Goal: Task Accomplishment & Management: Manage account settings

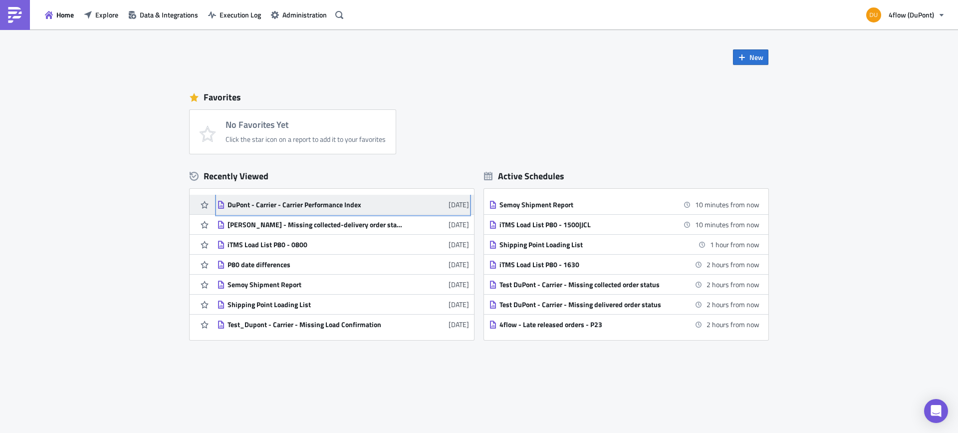
click at [312, 205] on div "DuPont - Carrier - Carrier Performance Index" at bounding box center [315, 204] width 175 height 9
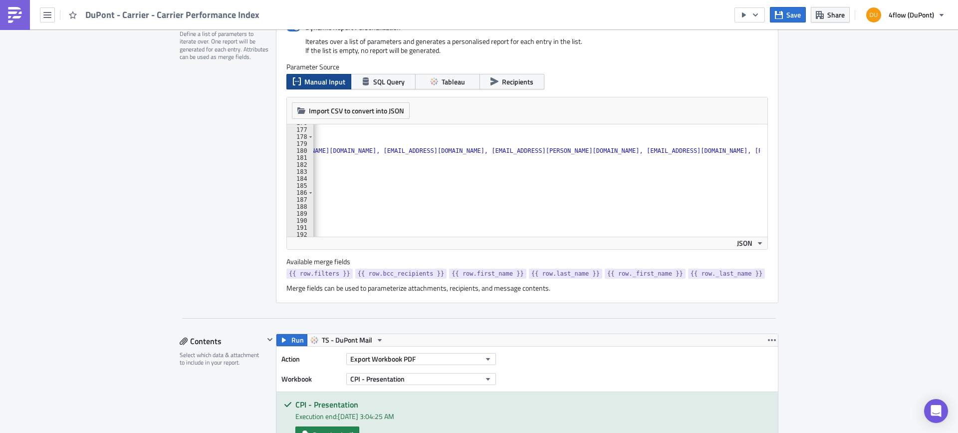
scroll to position [0, 599]
click at [558, 151] on div ""_last_name" : "" } , { "filters" : "Carrier Company Key - filter=FFQCRHEN01" ,…" at bounding box center [257, 178] width 1084 height 119
paste textarea "viktoria.eder@rhenus.com"
type textarea ""bcc_recipients": "[EMAIL_ADDRESS][DOMAIN_NAME], [DOMAIN_NAME][EMAIL_ADDRESS][D…"
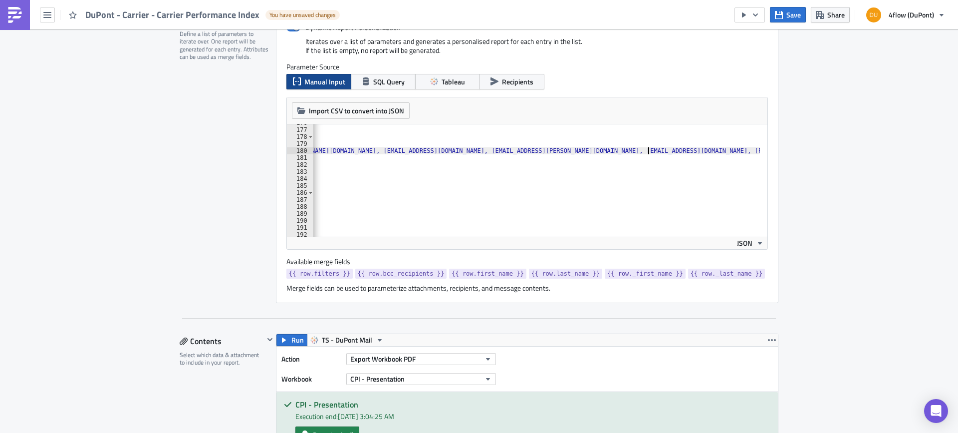
click at [784, 12] on button "Save" at bounding box center [788, 14] width 36 height 15
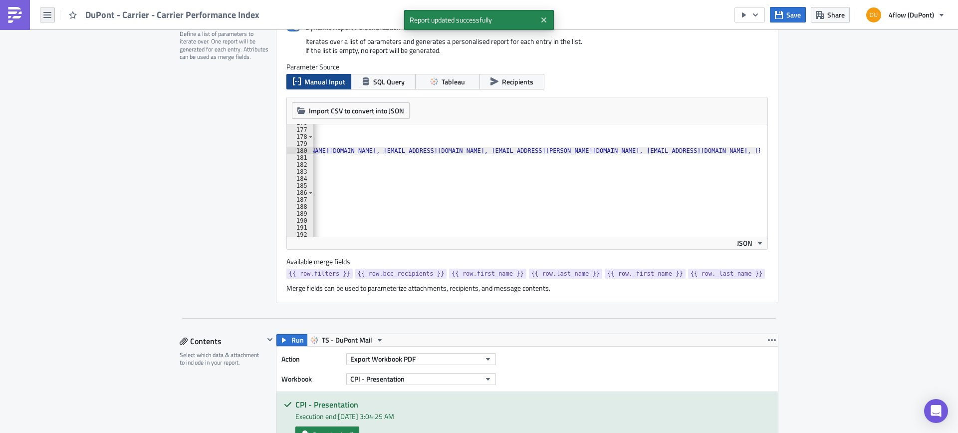
click at [43, 14] on icon "button" at bounding box center [47, 15] width 8 height 8
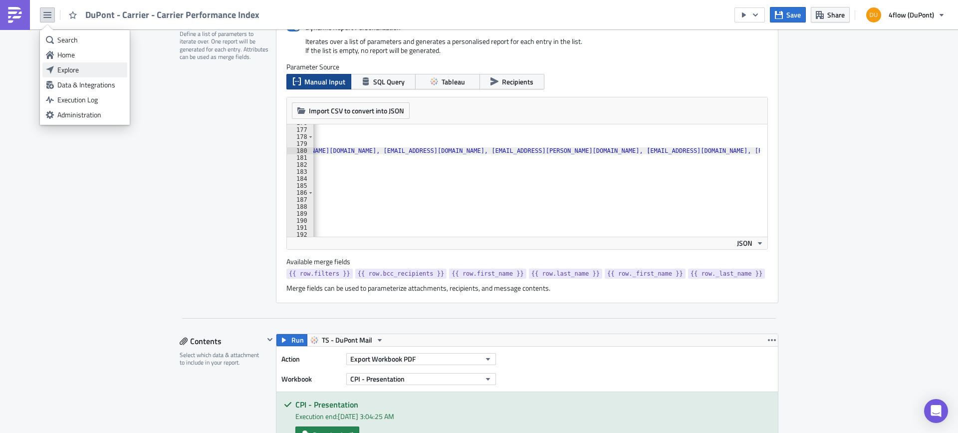
click at [83, 69] on div "Explore" at bounding box center [90, 70] width 66 height 10
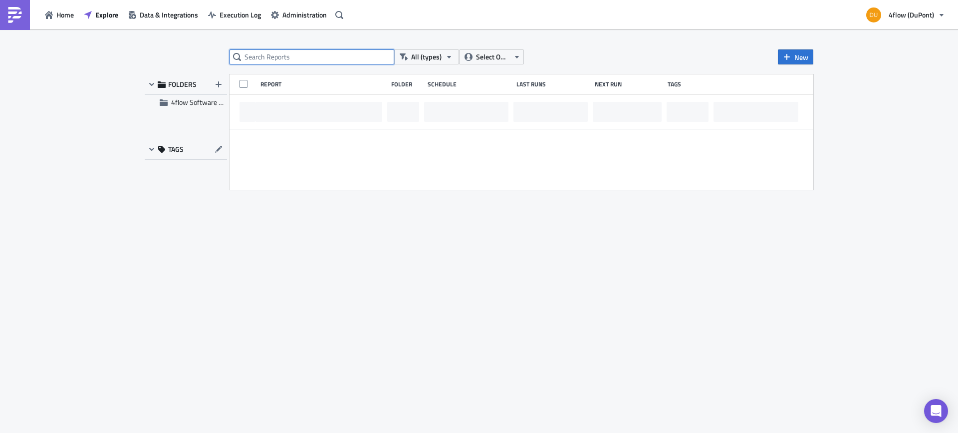
click at [275, 58] on input "text" at bounding box center [312, 56] width 165 height 15
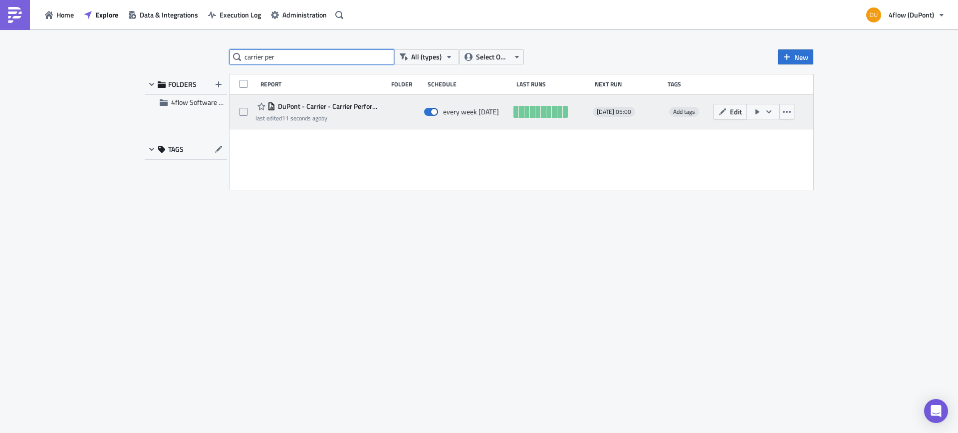
type input "carrier per"
click at [362, 104] on span "DuPont - Carrier - Carrier Performance Index" at bounding box center [328, 106] width 107 height 9
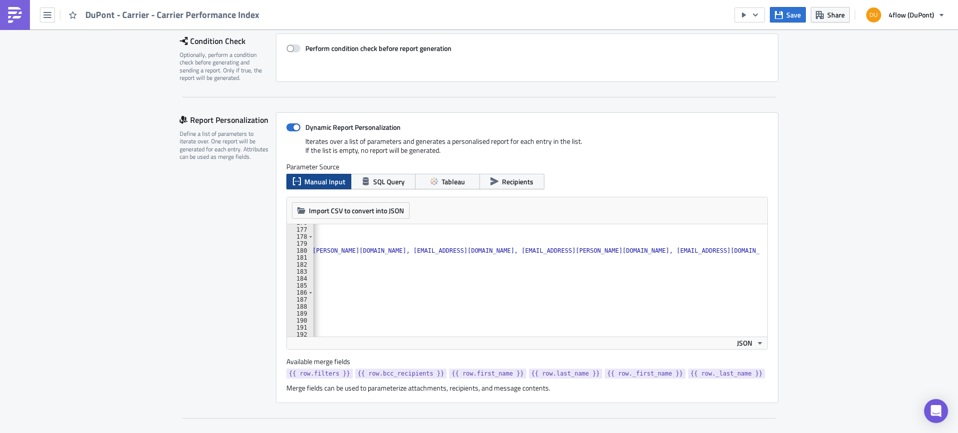
scroll to position [0, 637]
click at [39, 14] on div "DuPont - Carrier - Carrier Performance Index" at bounding box center [132, 14] width 265 height 29
click at [47, 14] on icon "button" at bounding box center [47, 15] width 8 height 6
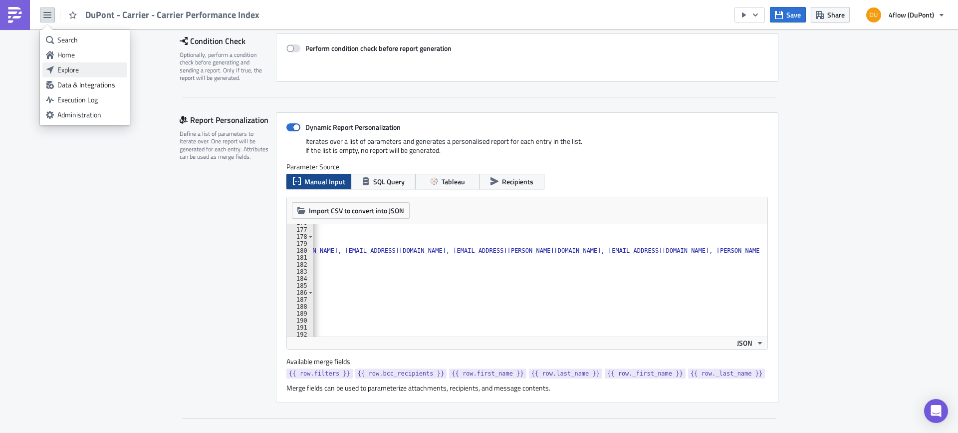
click at [78, 71] on div "Explore" at bounding box center [90, 70] width 66 height 10
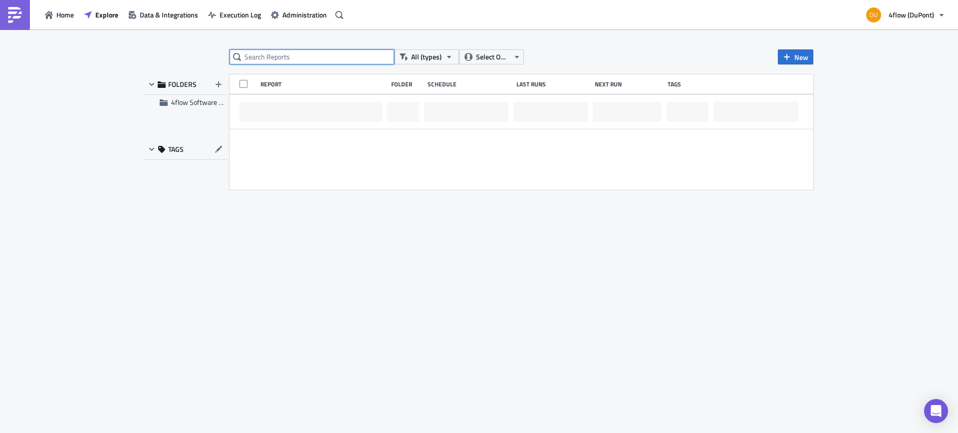
click at [331, 54] on input "text" at bounding box center [312, 56] width 165 height 15
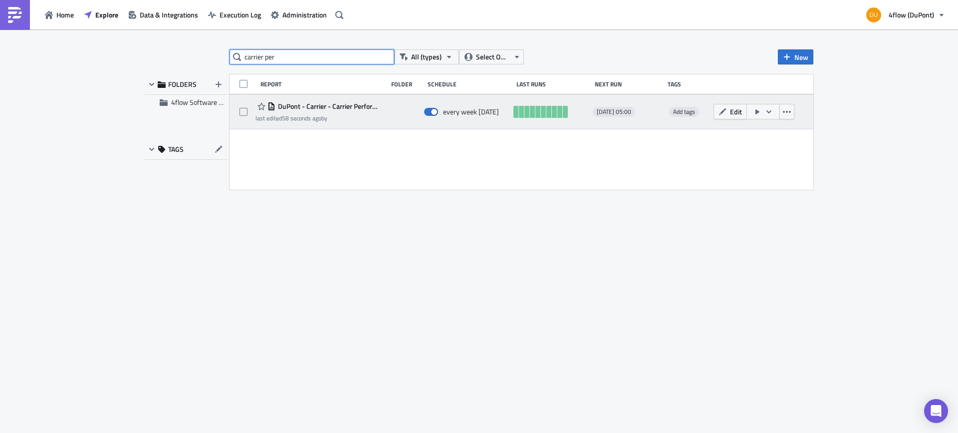
type input "carrier per"
click at [332, 105] on span "DuPont - Carrier - Carrier Performance Index" at bounding box center [328, 106] width 107 height 9
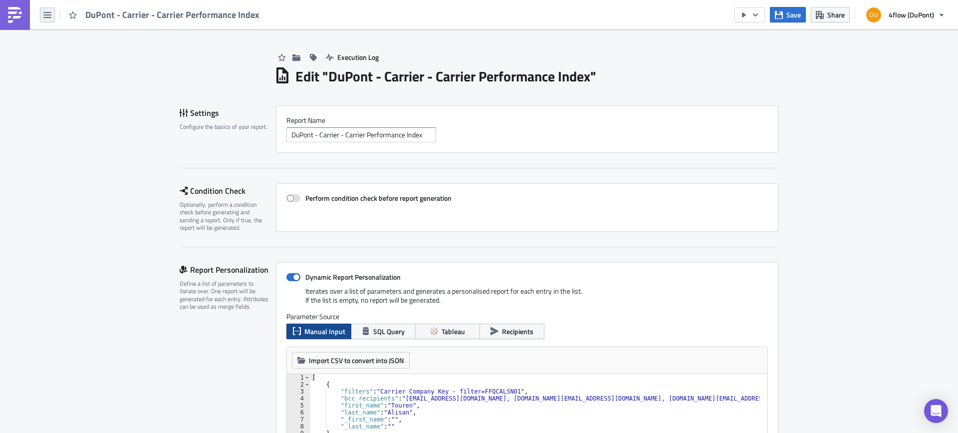
click at [43, 14] on icon "button" at bounding box center [47, 15] width 8 height 8
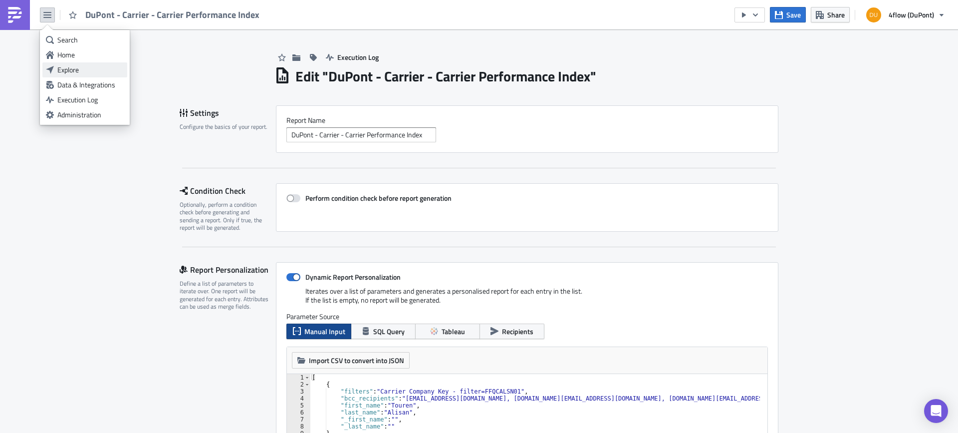
click at [95, 74] on div "Explore" at bounding box center [90, 70] width 66 height 10
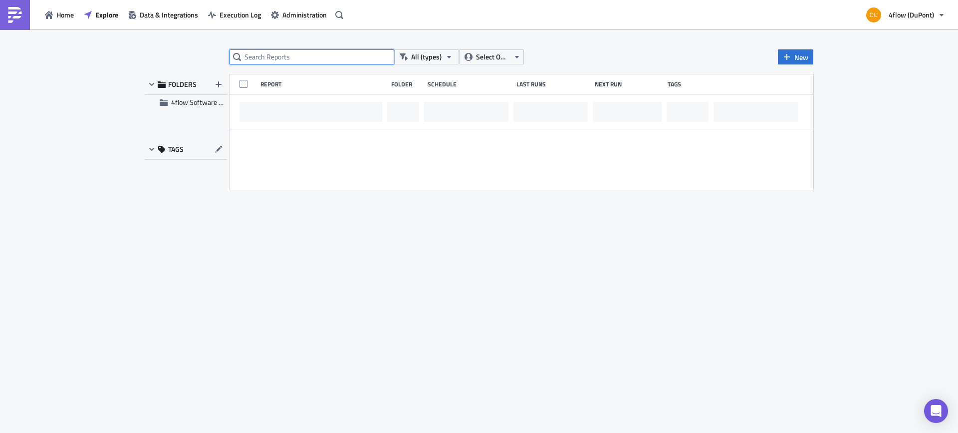
click at [315, 59] on input "text" at bounding box center [312, 56] width 165 height 15
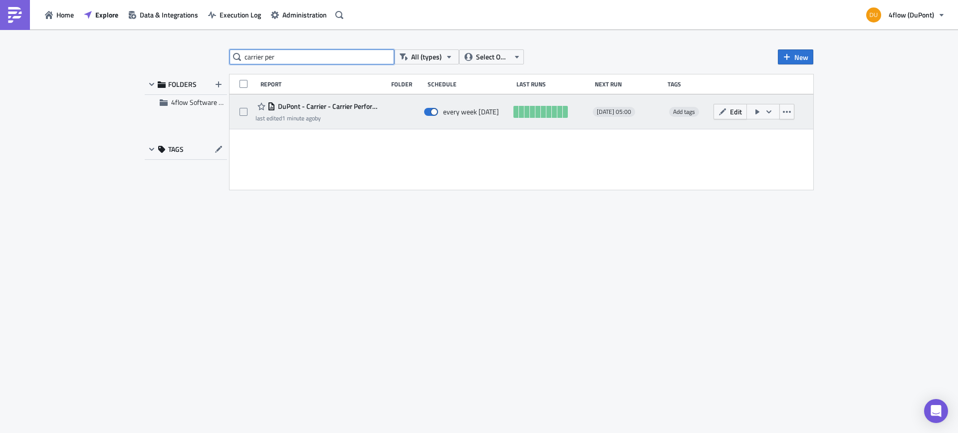
type input "carrier per"
click at [335, 104] on span "DuPont - Carrier - Carrier Performance Index" at bounding box center [328, 106] width 107 height 9
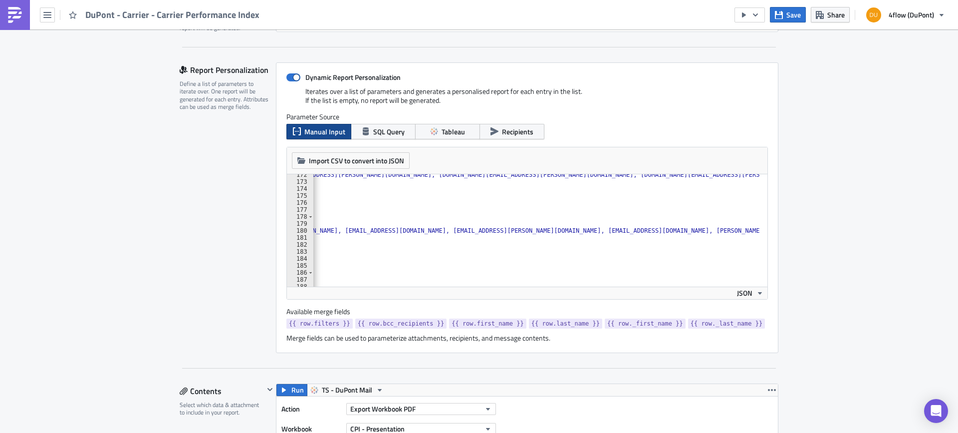
scroll to position [0, 637]
click at [599, 230] on div ""bcc_recipients" : "lsp-performance_dupont@4flow.com, e.almaguer@4flow.com, p.o…" at bounding box center [218, 230] width 1084 height 119
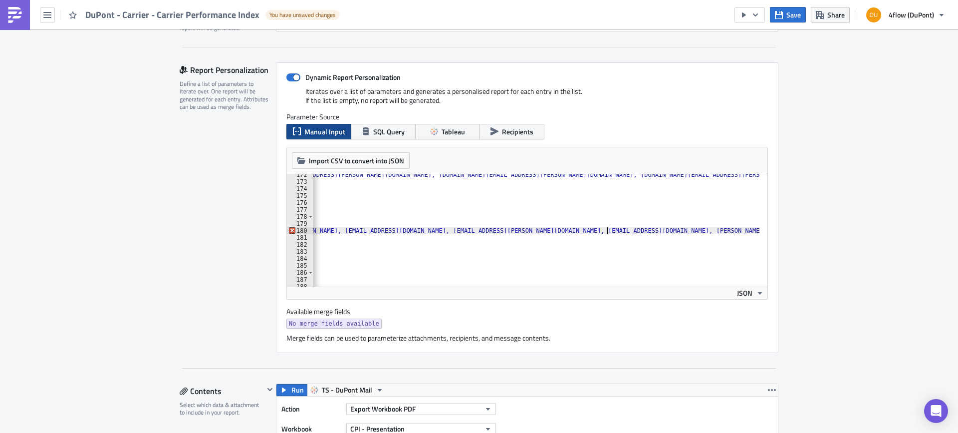
type textarea ""bcc_recipients": "lsp-performance_dupont@4flow.com, e.almaguer@4flow.com, RCLC…"
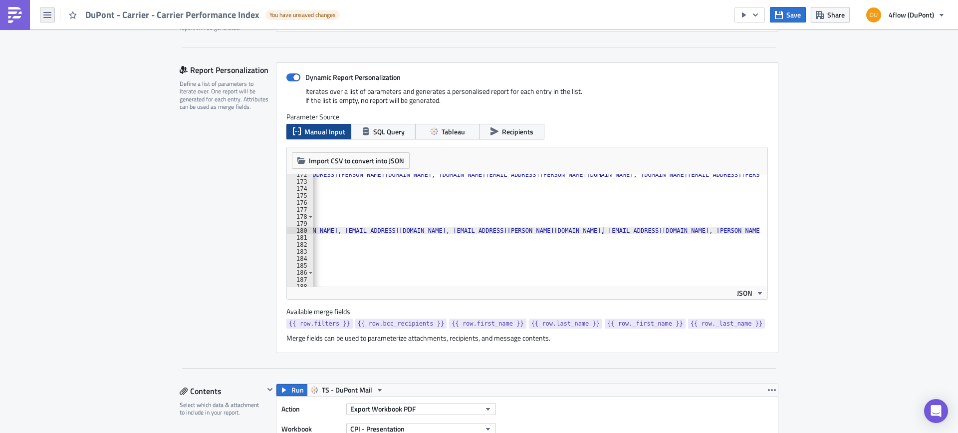
click at [49, 14] on icon "button" at bounding box center [47, 15] width 8 height 8
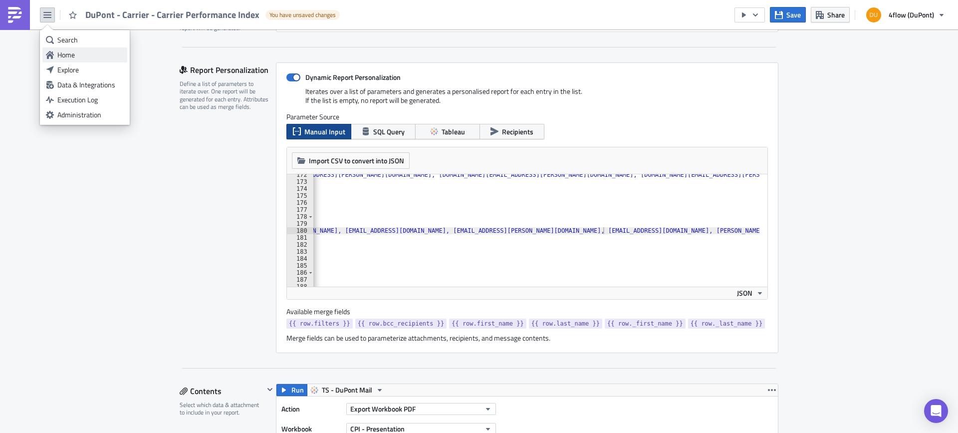
click at [77, 56] on div "Home" at bounding box center [90, 55] width 66 height 10
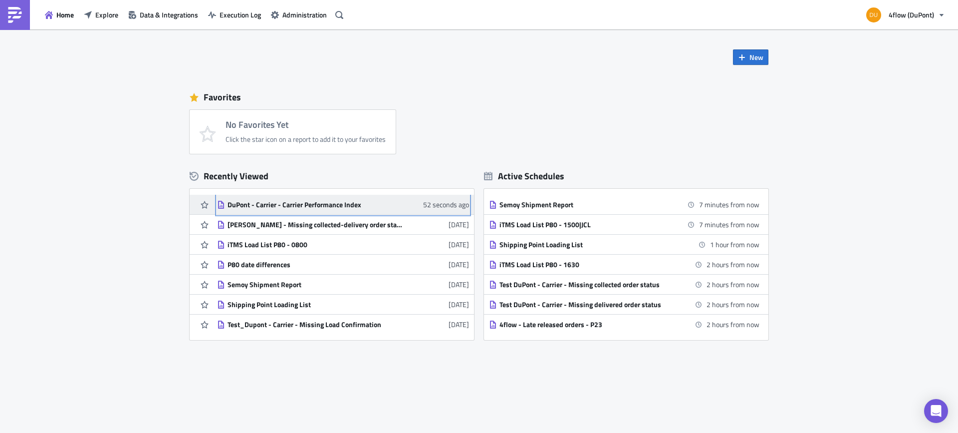
click at [290, 207] on div "DuPont - Carrier - Carrier Performance Index" at bounding box center [315, 204] width 175 height 9
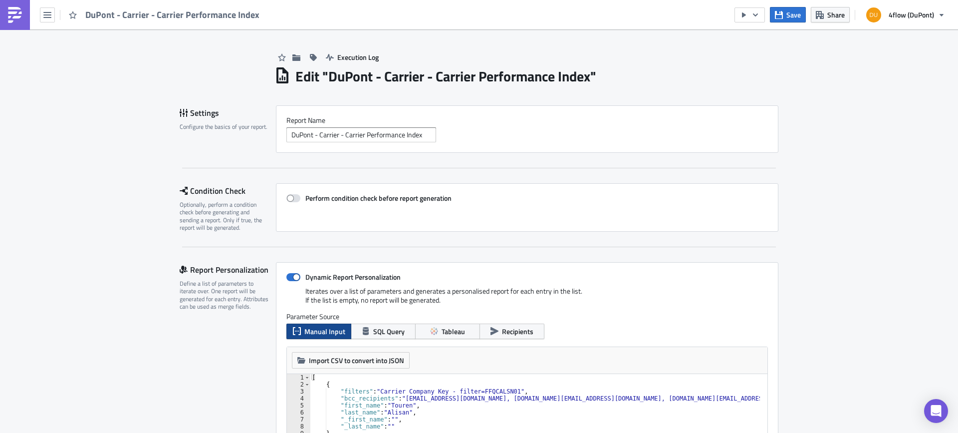
scroll to position [100, 0]
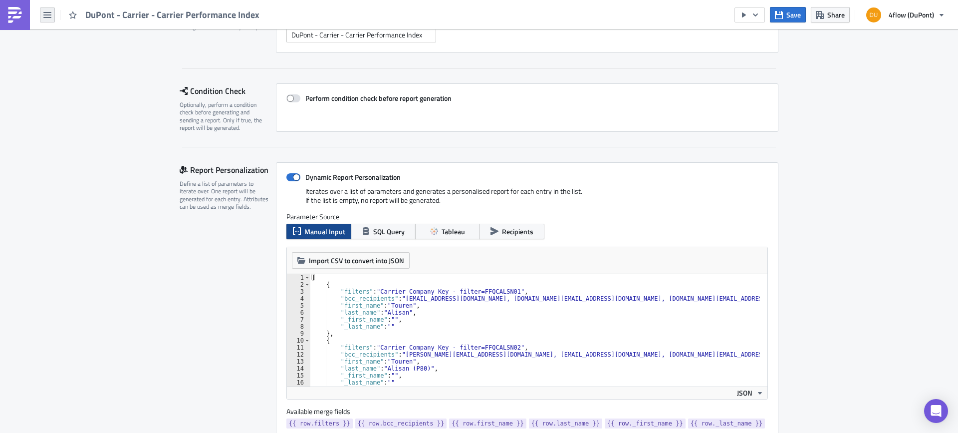
click at [46, 16] on icon "button" at bounding box center [47, 15] width 8 height 8
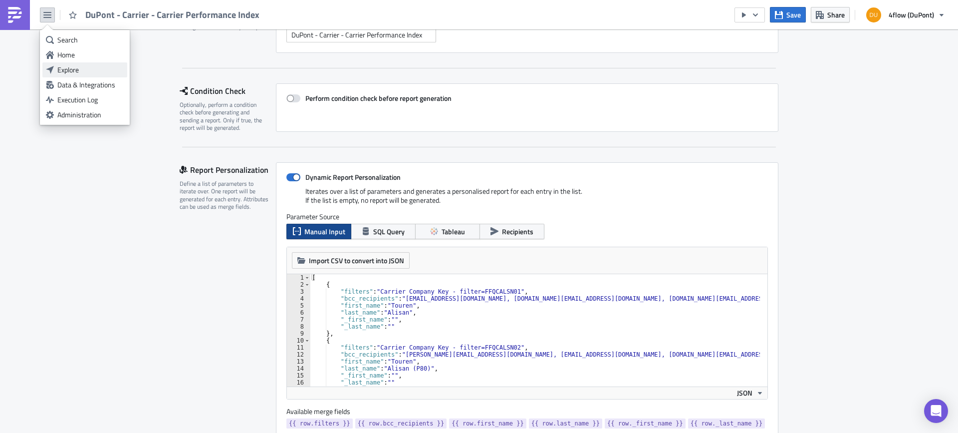
click at [88, 71] on div "Explore" at bounding box center [90, 70] width 66 height 10
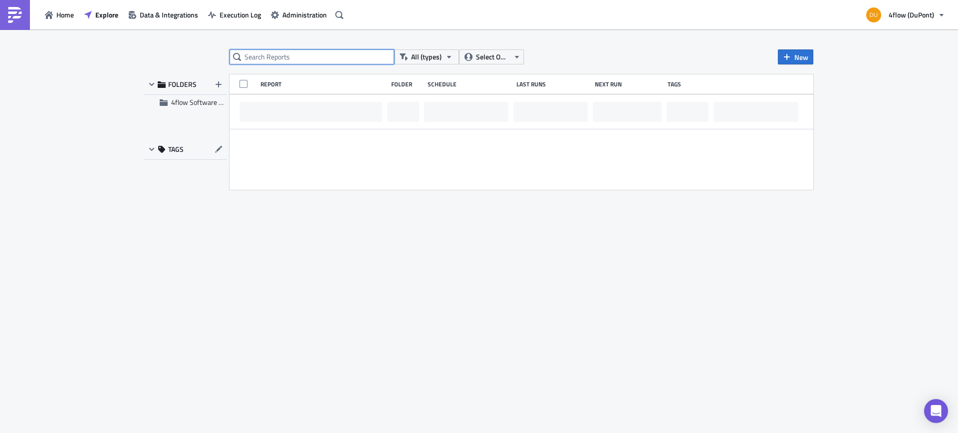
click at [296, 53] on input "text" at bounding box center [312, 56] width 165 height 15
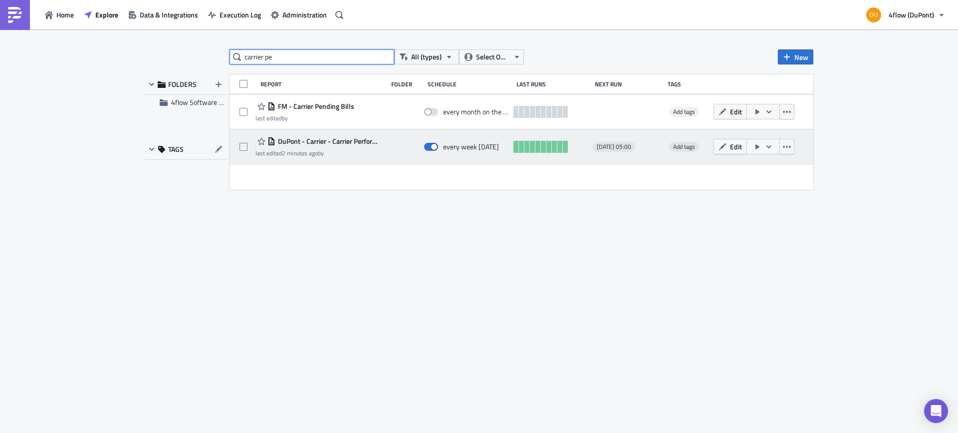
type input "carrier pe"
click at [341, 139] on span "DuPont - Carrier - Carrier Performance Index" at bounding box center [328, 141] width 107 height 9
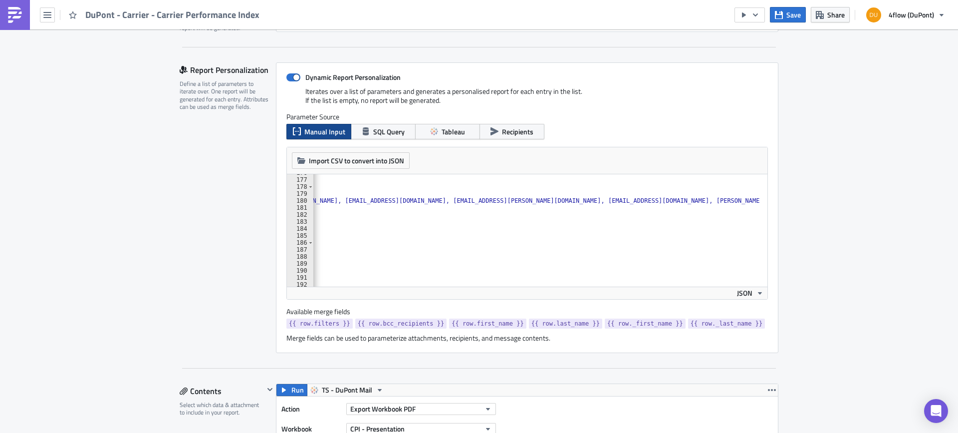
scroll to position [0, 637]
click at [36, 12] on div "DuPont - Carrier - Carrier Performance Index" at bounding box center [132, 14] width 265 height 29
click at [45, 15] on icon "button" at bounding box center [47, 15] width 8 height 8
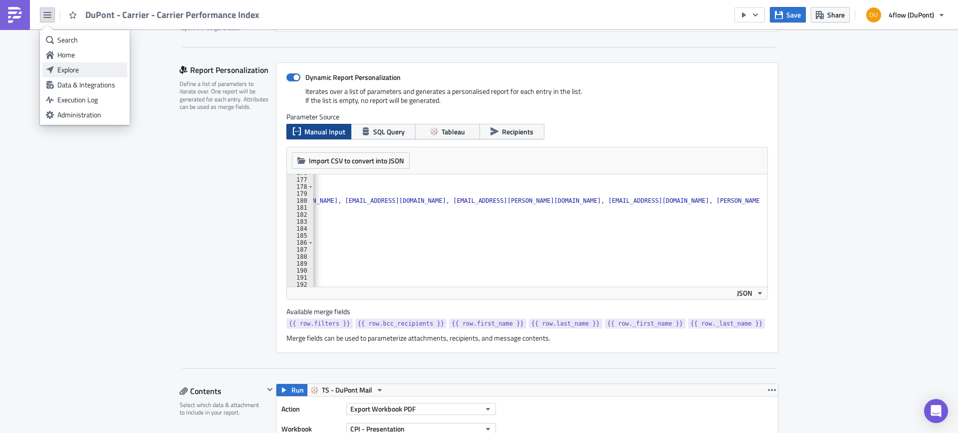
click at [78, 68] on div "Explore" at bounding box center [90, 70] width 66 height 10
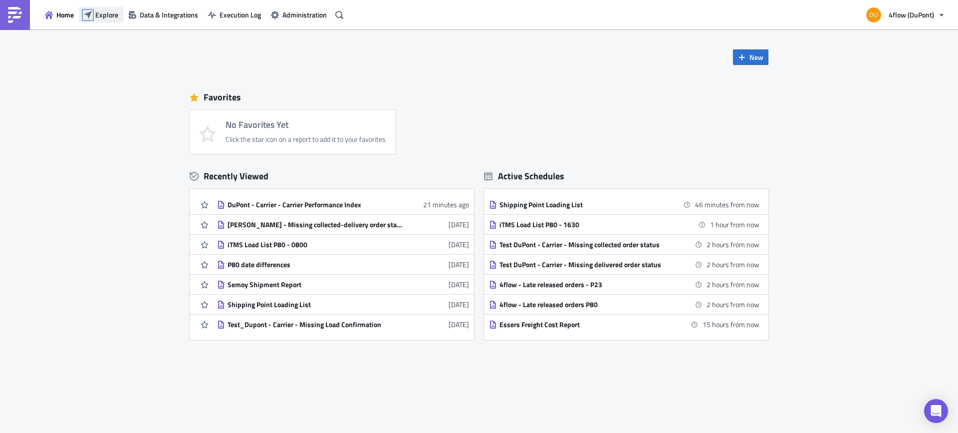
click at [92, 16] on icon "button" at bounding box center [88, 15] width 8 height 8
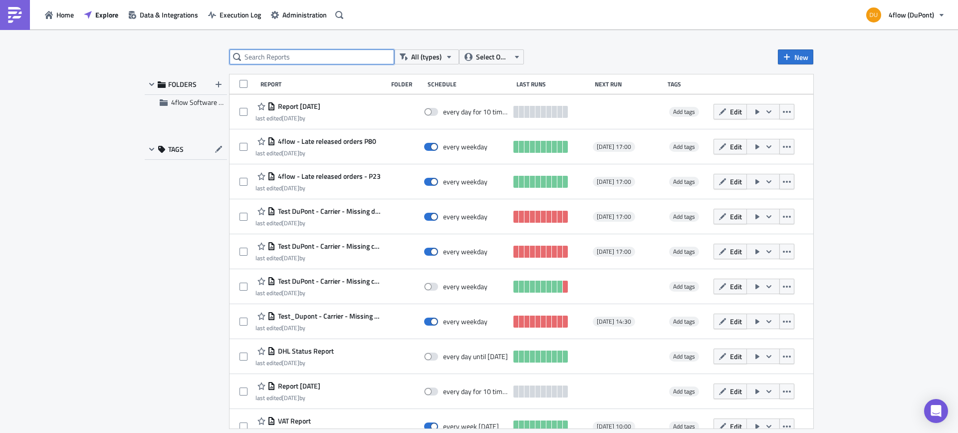
click at [298, 52] on input "text" at bounding box center [312, 56] width 165 height 15
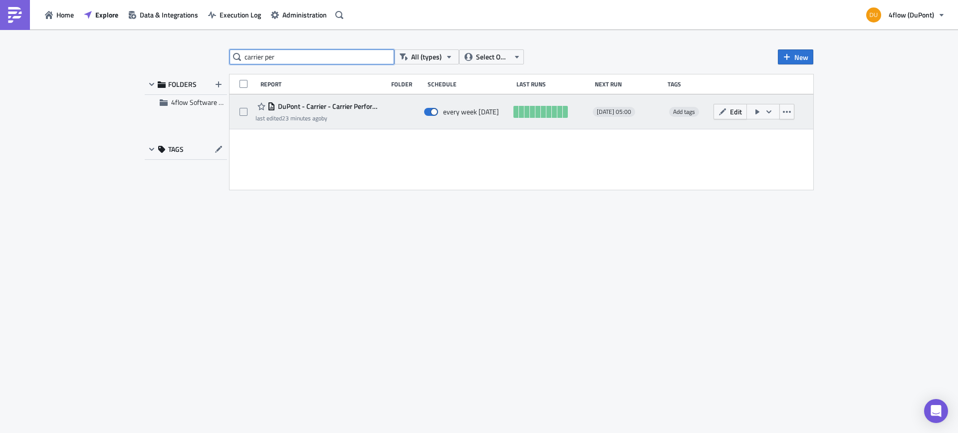
type input "carrier per"
click at [339, 107] on span "DuPont - Carrier - Carrier Performance Index" at bounding box center [328, 106] width 107 height 9
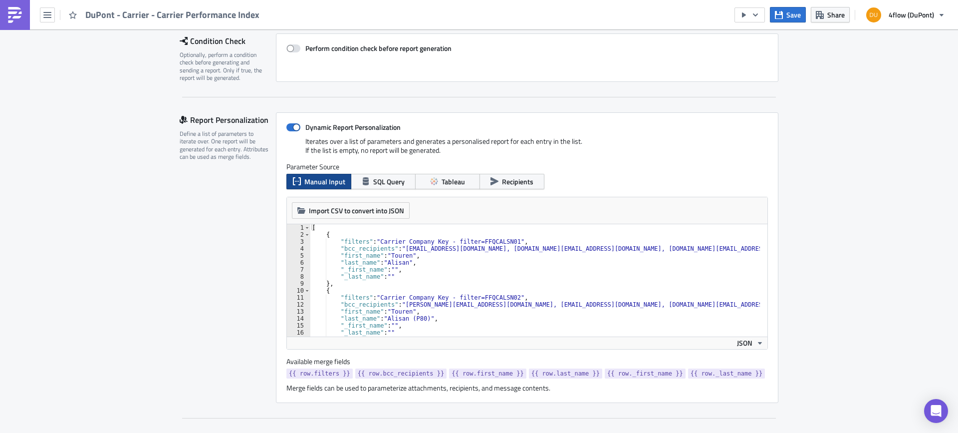
scroll to position [30, 0]
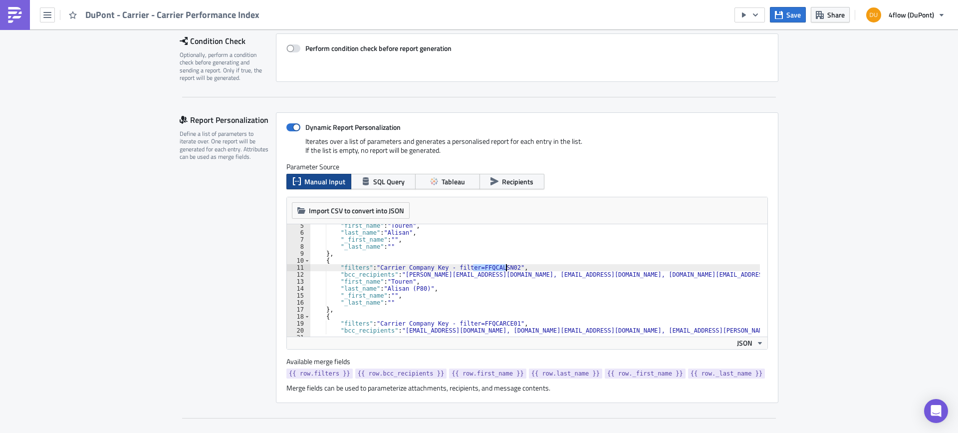
drag, startPoint x: 470, startPoint y: 267, endPoint x: 504, endPoint y: 267, distance: 33.4
click at [504, 267] on div ""first_name" : "Touren" , "last_name" : "Alisan" , "_first_name" : "" , "_last_…" at bounding box center [852, 281] width 1084 height 119
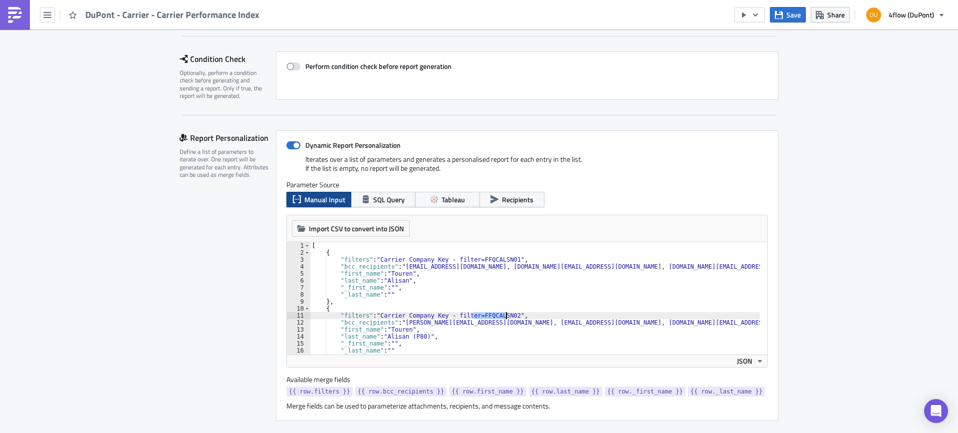
scroll to position [150, 0]
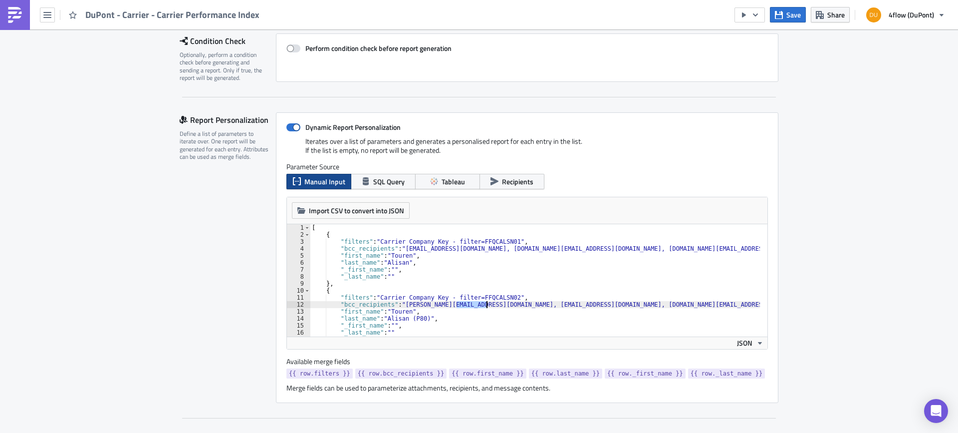
drag, startPoint x: 453, startPoint y: 304, endPoint x: 482, endPoint y: 307, distance: 28.6
click at [482, 307] on div "[ { "filters" : "Carrier Company Key - filter=FFQCALSN01" , "bcc_recipients" : …" at bounding box center [852, 283] width 1084 height 119
type textarea ""bcc_recipients": "[PERSON_NAME][EMAIL_ADDRESS][DOMAIN_NAME], [EMAIL_ADDRESS][D…"
